Goal: Information Seeking & Learning: Learn about a topic

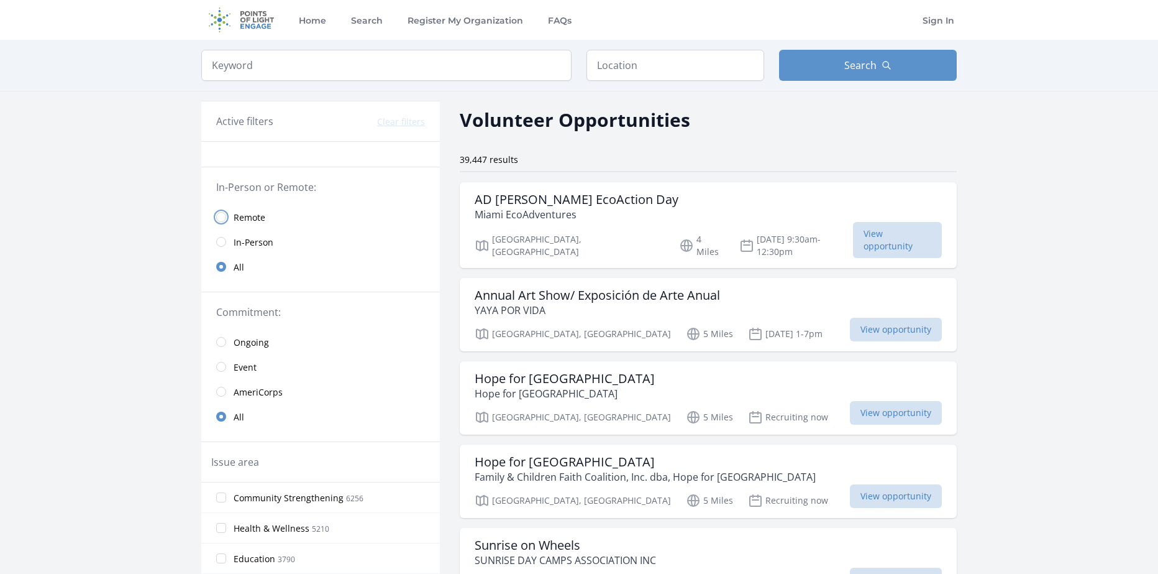
click at [218, 213] on input "radio" at bounding box center [221, 217] width 10 height 10
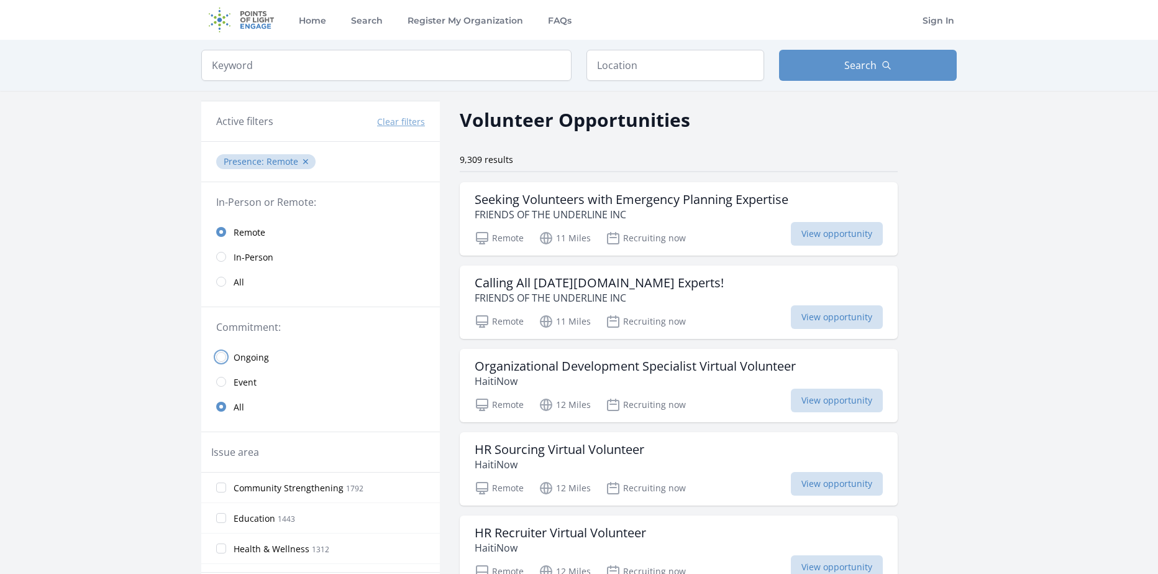
click at [221, 354] on input "radio" at bounding box center [221, 357] width 10 height 10
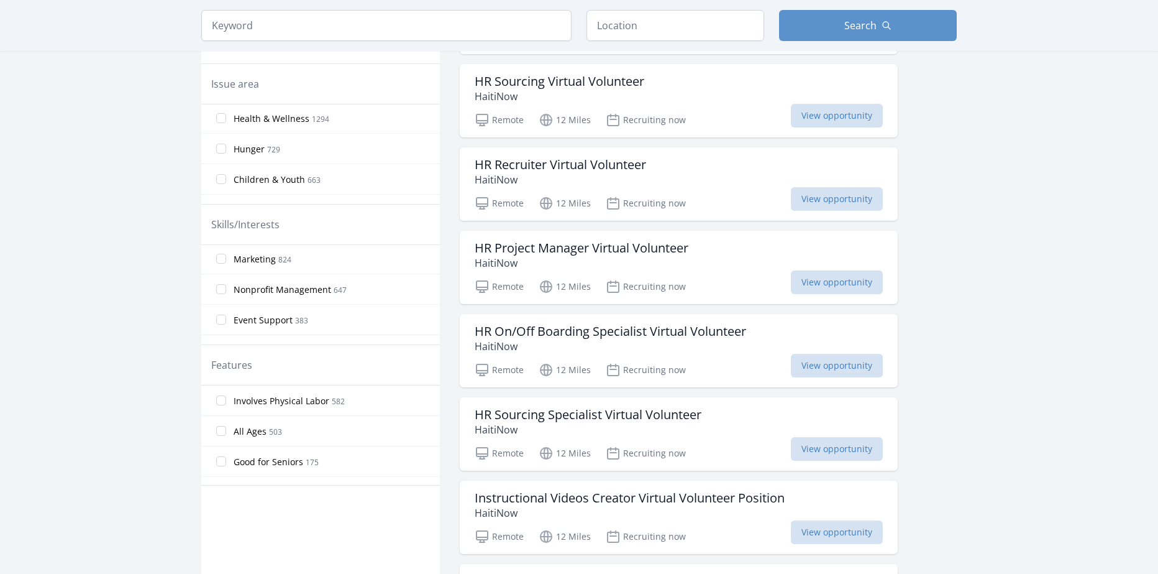
scroll to position [373, 0]
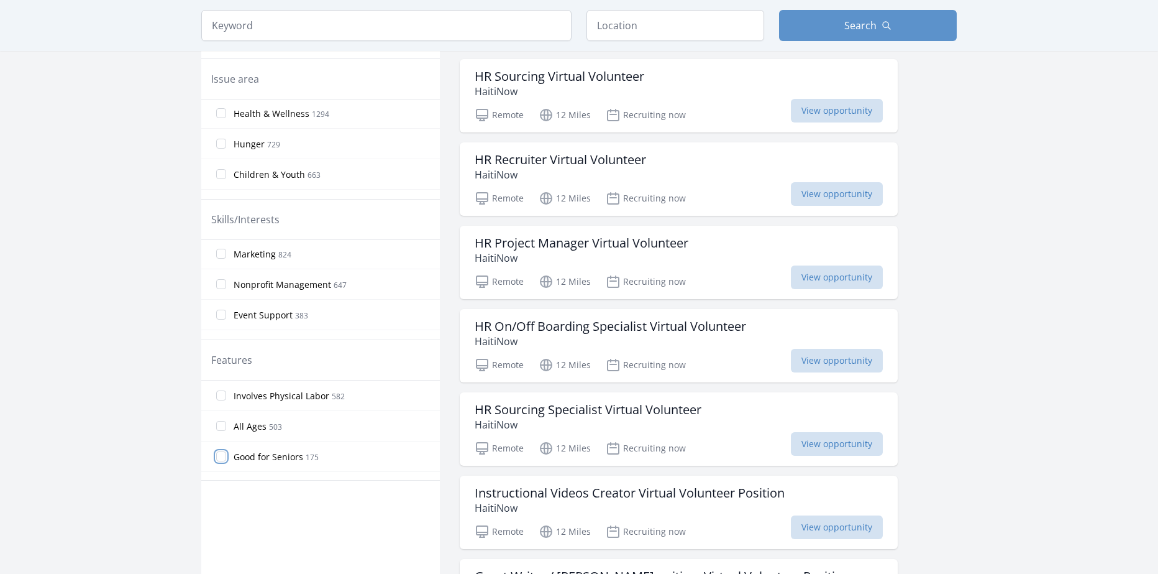
click at [223, 459] on input "Good for Seniors 175" at bounding box center [221, 456] width 10 height 10
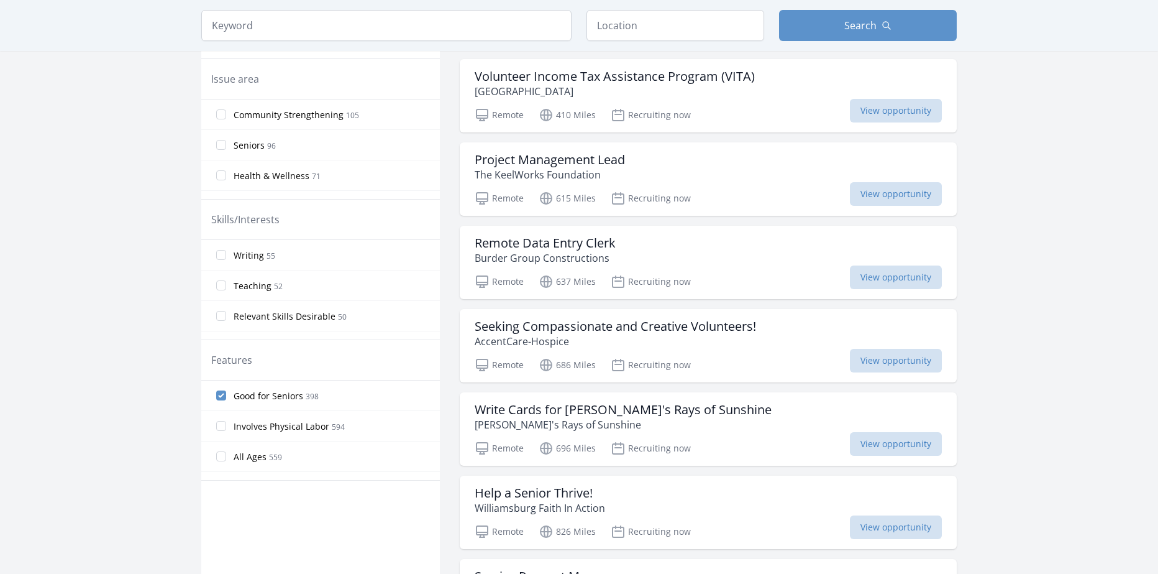
click at [221, 389] on label "Good for Seniors 398" at bounding box center [320, 395] width 239 height 25
click at [221, 390] on input "Good for Seniors 398" at bounding box center [221, 395] width 10 height 10
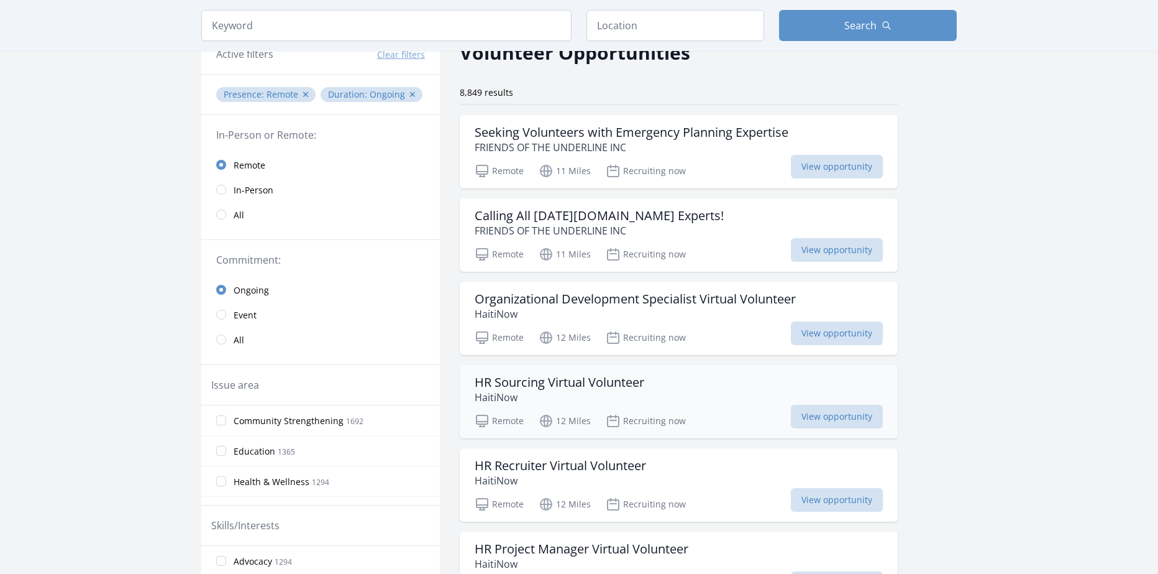
scroll to position [62, 0]
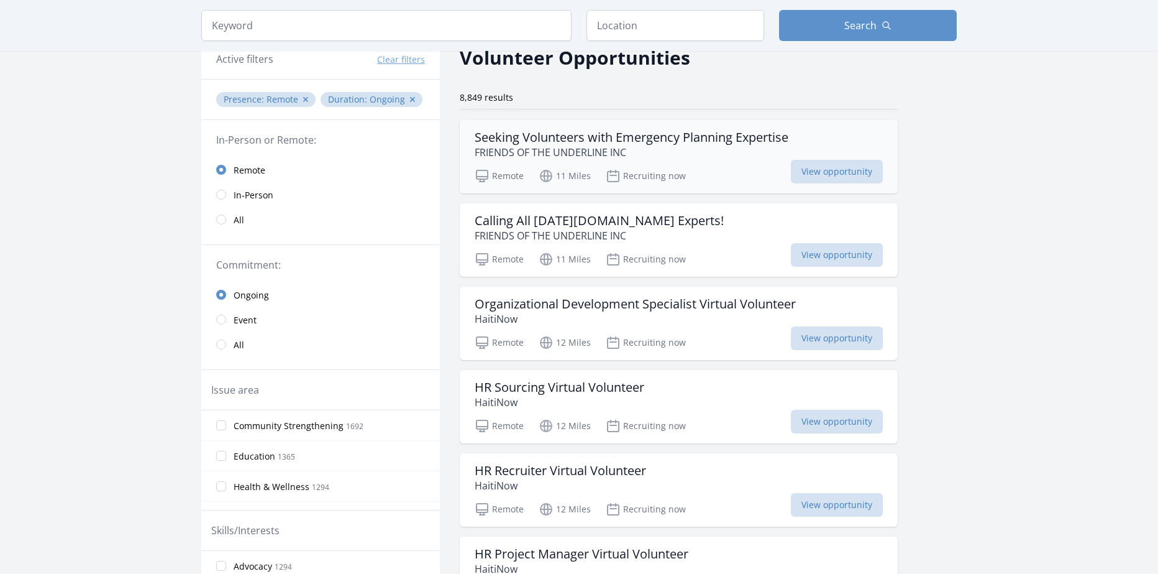
click at [534, 147] on p "FRIENDS OF THE UNDERLINE INC" at bounding box center [632, 152] width 314 height 15
